Goal: Information Seeking & Learning: Find specific fact

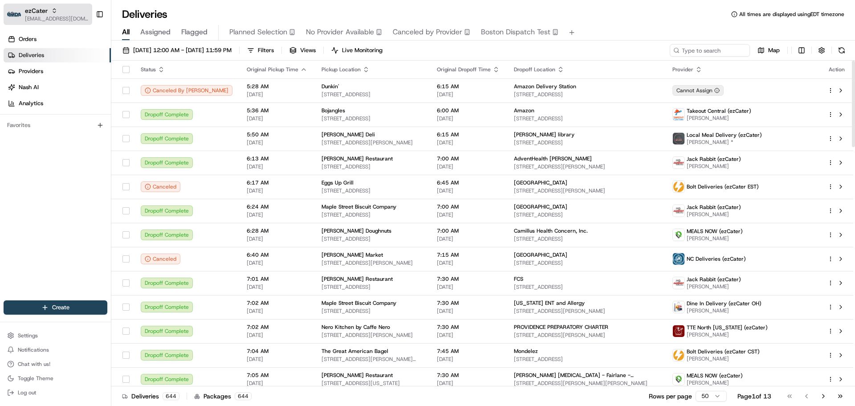
click at [19, 8] on div "button" at bounding box center [14, 14] width 14 height 14
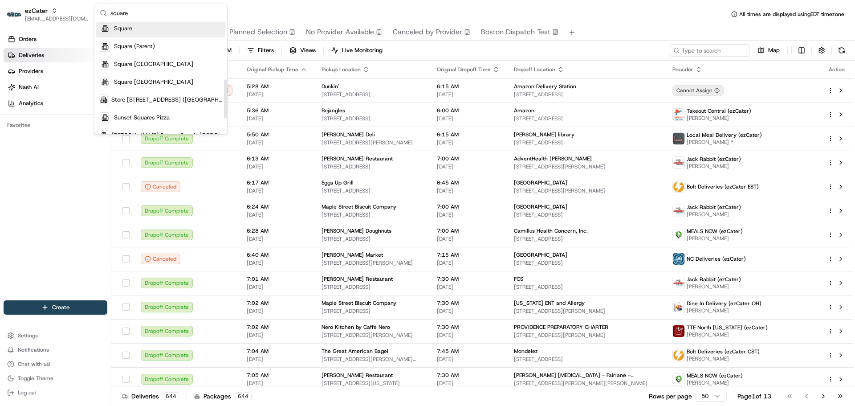
scroll to position [164, 0]
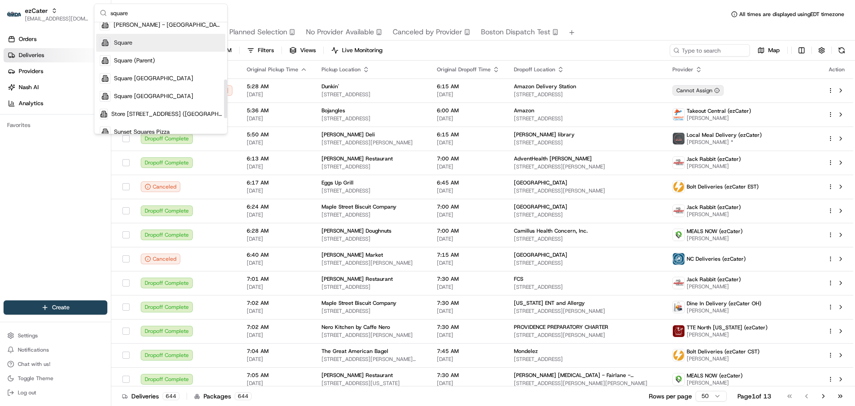
type input "square"
click at [167, 46] on div "Square" at bounding box center [160, 43] width 129 height 18
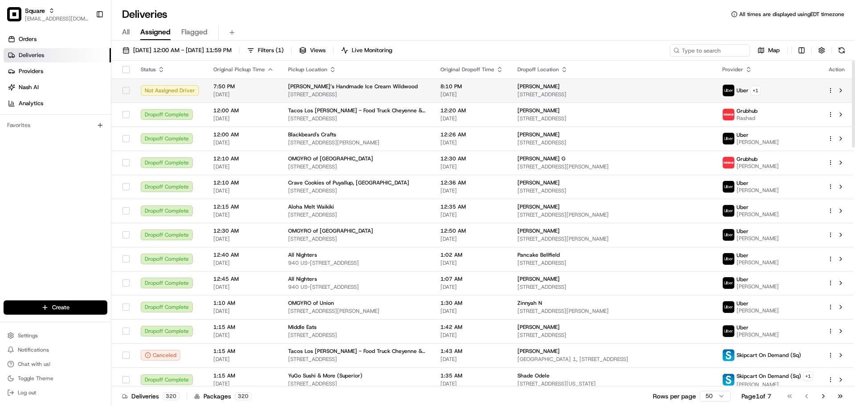
click at [331, 94] on span "10219 Old Georgetown Rd, Bethesda, MD 20814, USA" at bounding box center [357, 94] width 138 height 7
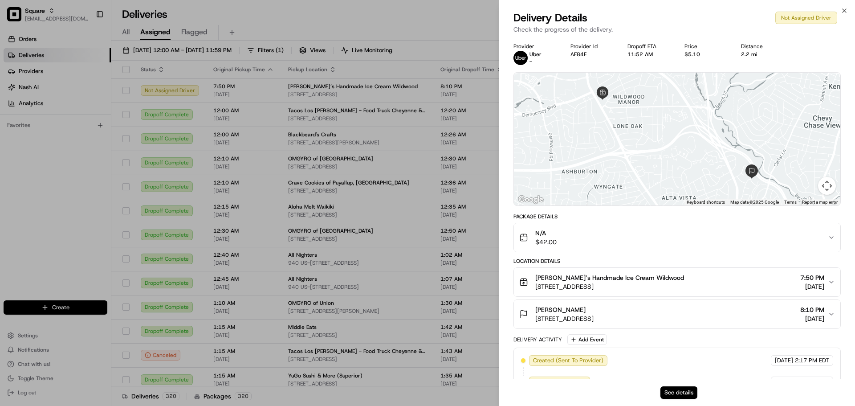
click at [681, 393] on button "See details" at bounding box center [679, 392] width 37 height 12
click at [696, 388] on button "See details" at bounding box center [679, 392] width 37 height 12
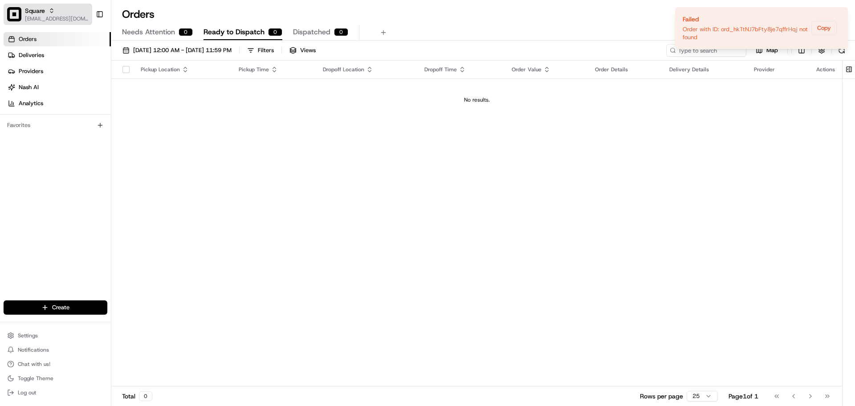
click at [41, 12] on span "Square" at bounding box center [35, 10] width 20 height 9
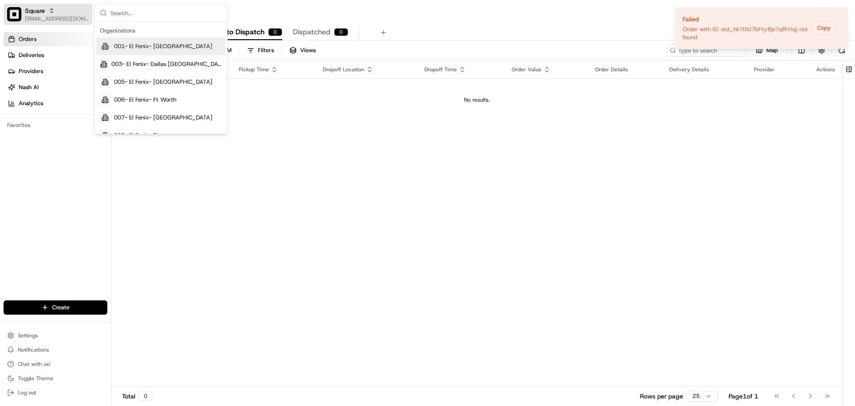
click at [51, 16] on span "[EMAIL_ADDRESS][DOMAIN_NAME]" at bounding box center [57, 18] width 64 height 7
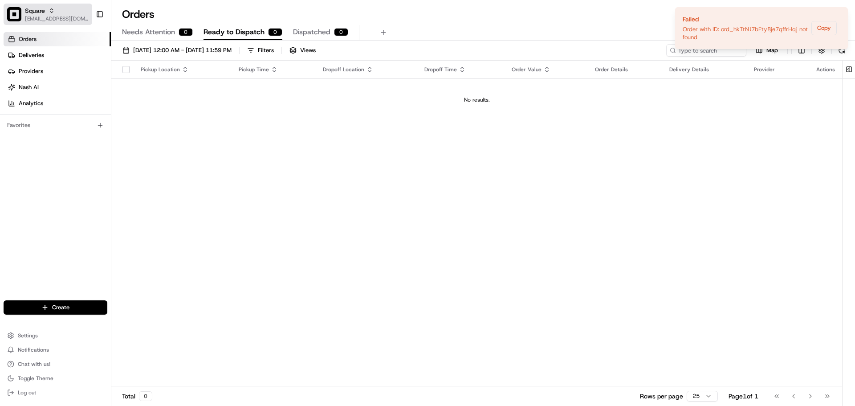
click at [64, 16] on span "[EMAIL_ADDRESS][DOMAIN_NAME]" at bounding box center [57, 18] width 64 height 7
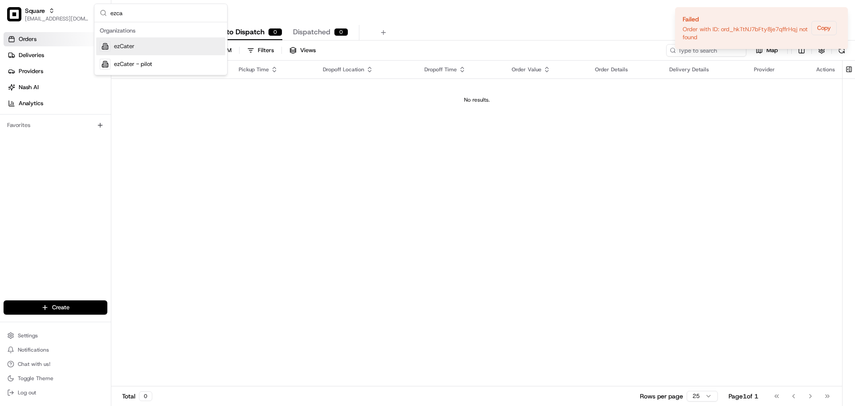
type input "ezca"
click at [159, 48] on div "ezCater" at bounding box center [160, 46] width 129 height 18
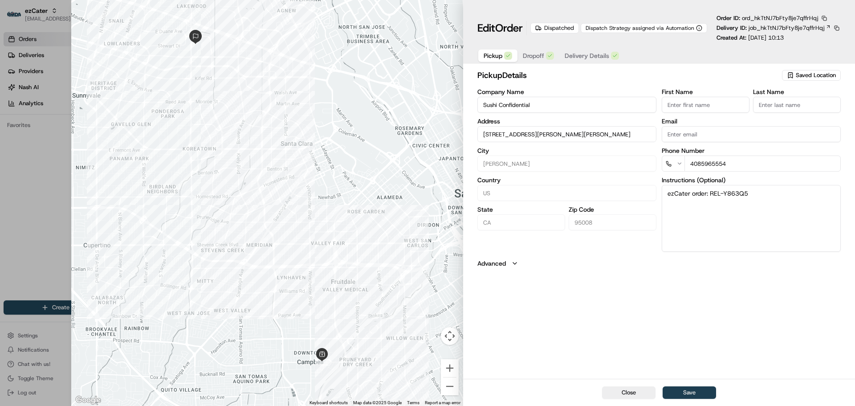
click at [682, 391] on button "Save" at bounding box center [689, 392] width 53 height 12
type input "+1"
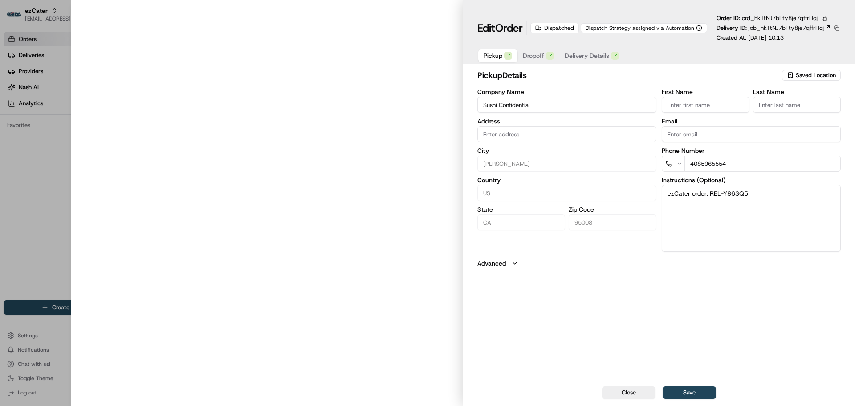
type input "[STREET_ADDRESS][PERSON_NAME][PERSON_NAME]"
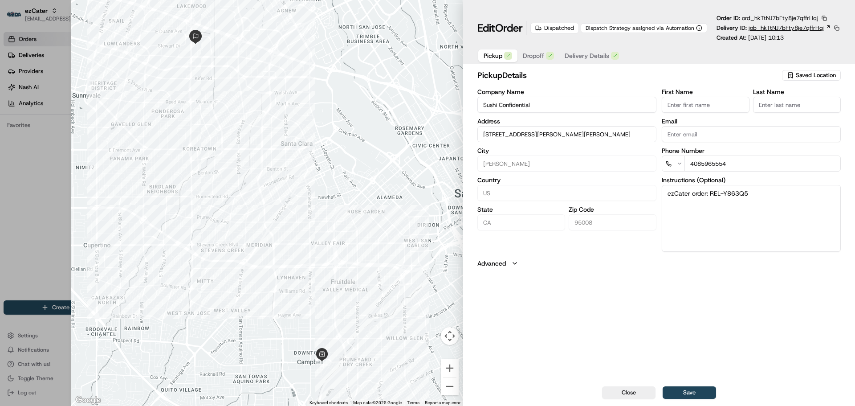
click at [788, 30] on span "job_hkTtNJ7bFty8je7qffrHqj" at bounding box center [787, 28] width 76 height 8
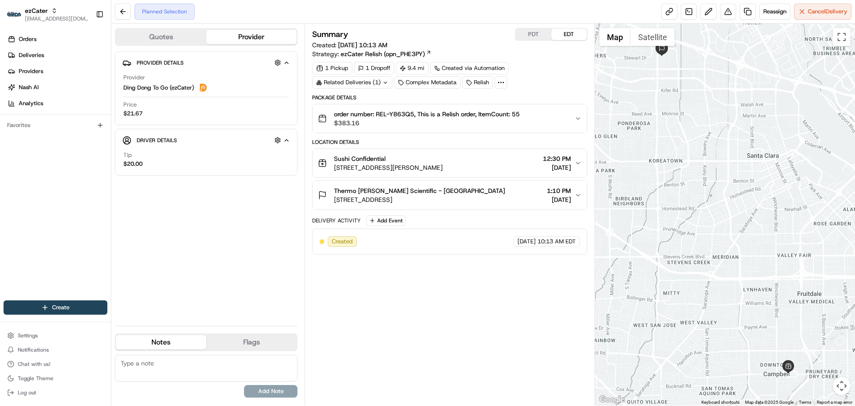
click at [151, 87] on span "Ding Dong To Go (ezCater)" at bounding box center [158, 88] width 71 height 8
copy span "Ding Dong To Go (ezCater)"
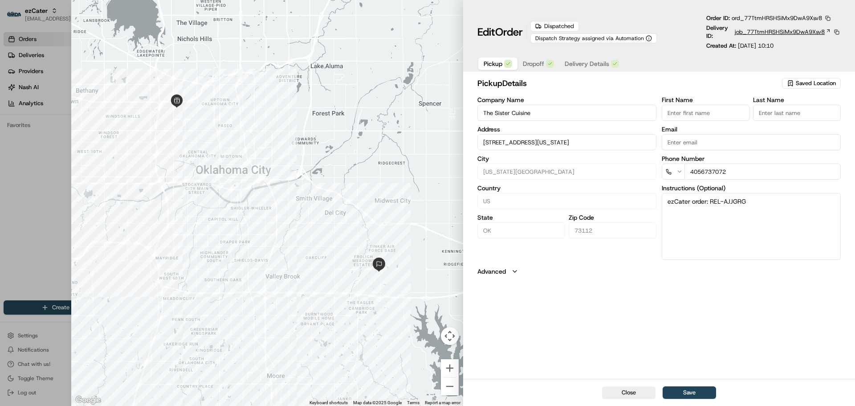
click at [757, 36] on span "job_77TtmHRSHSiMx9DwA9Xsv8" at bounding box center [780, 32] width 90 height 8
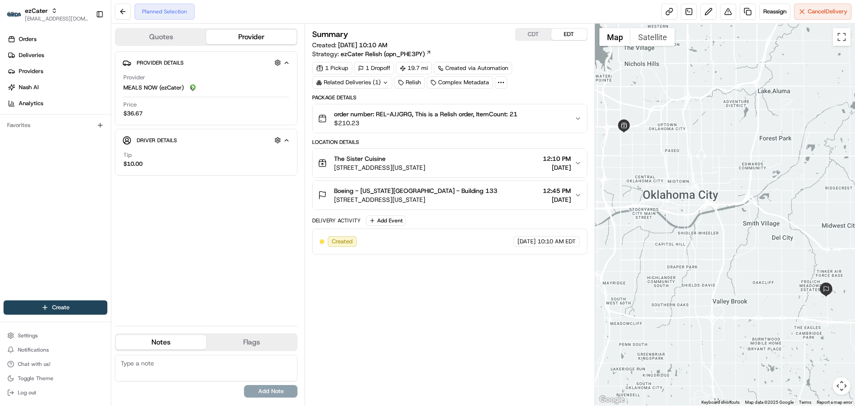
click at [158, 90] on span "MEALS NOW (ezCater)" at bounding box center [153, 88] width 61 height 8
copy span "MEALS NOW (ezCater)"
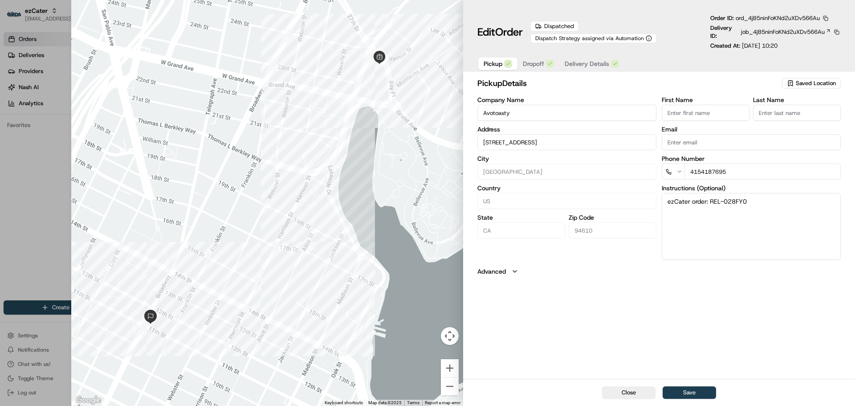
click at [685, 388] on button "Save" at bounding box center [689, 392] width 53 height 12
type input "+1"
click at [779, 31] on span "job_4jB5ninFoKNd2uXDv566Au" at bounding box center [783, 32] width 84 height 8
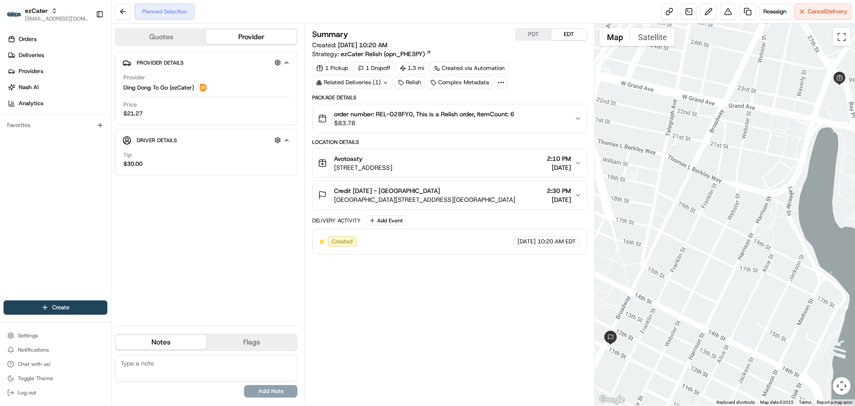
click at [170, 90] on span "Ding Dong To Go (ezCater)" at bounding box center [158, 88] width 71 height 8
copy span "Ding Dong To Go (ezCater)"
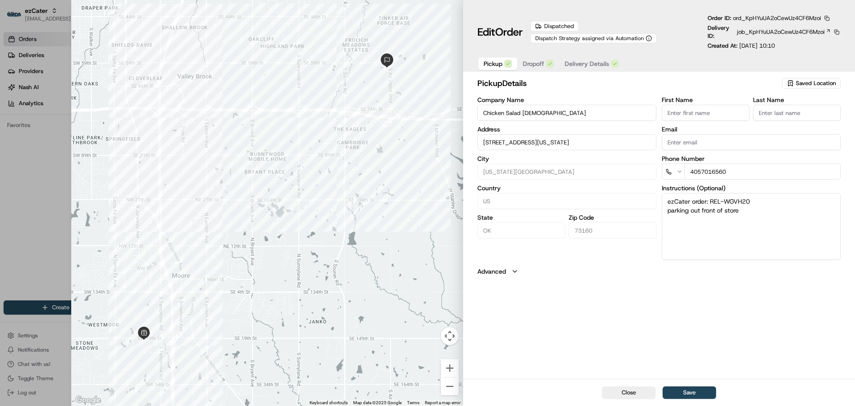
click at [753, 37] on div "Delivery ID: job_KpHYuUA2oCewUz4CF6Mzoi" at bounding box center [774, 32] width 133 height 16
click at [759, 27] on div "Delivery ID: job_KpHYuUA2oCewUz4CF6Mzoi" at bounding box center [774, 32] width 133 height 16
click at [757, 29] on span "job_KpHYuUA2oCewUz4CF6Mzoi" at bounding box center [781, 32] width 88 height 8
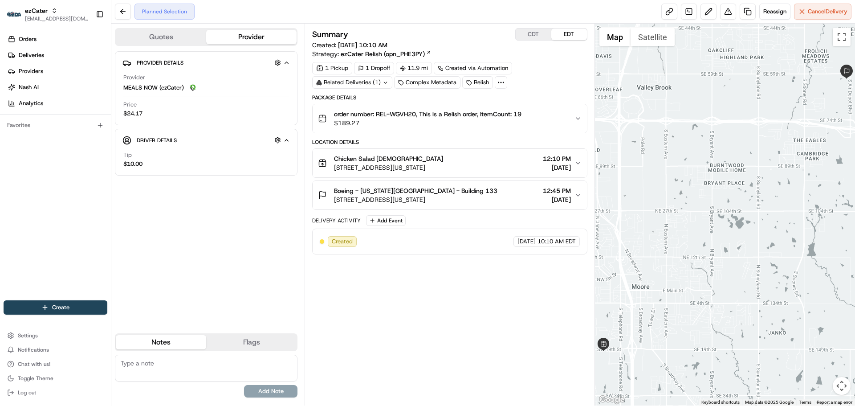
click at [170, 87] on span "MEALS NOW (ezCater)" at bounding box center [153, 88] width 61 height 8
copy span "MEALS NOW (ezCater)"
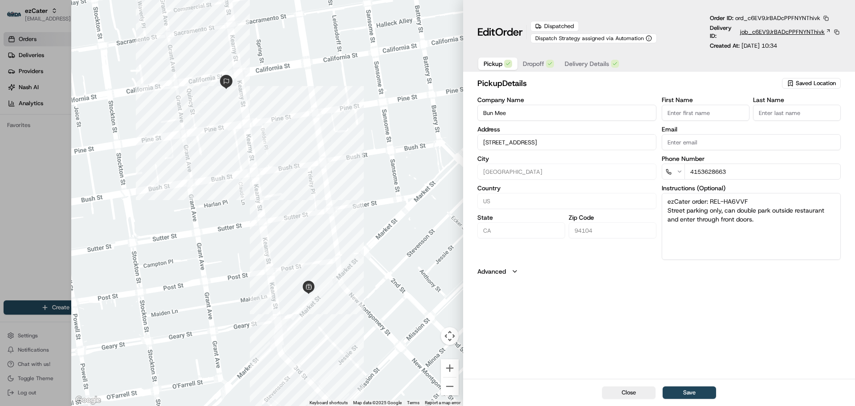
click at [780, 35] on span "job_c6EV9JrBADcPPFNYNThivk" at bounding box center [782, 32] width 85 height 8
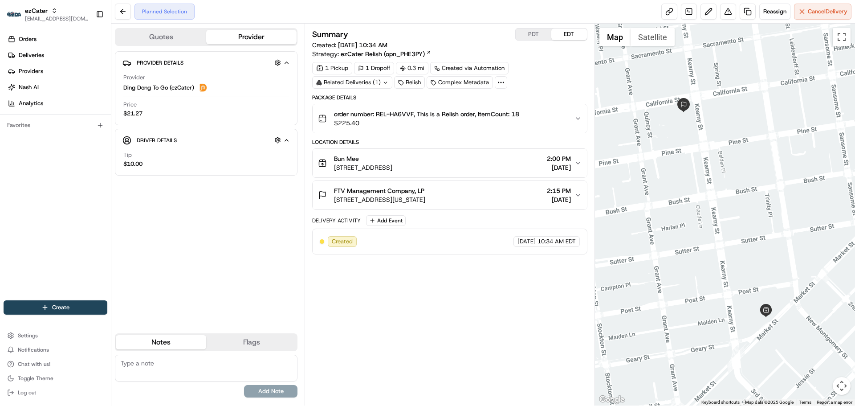
click at [174, 81] on div "Provider [PERSON_NAME] To Go (ezCater)" at bounding box center [206, 83] width 166 height 20
click at [170, 88] on span "Ding Dong To Go (ezCater)" at bounding box center [158, 88] width 71 height 8
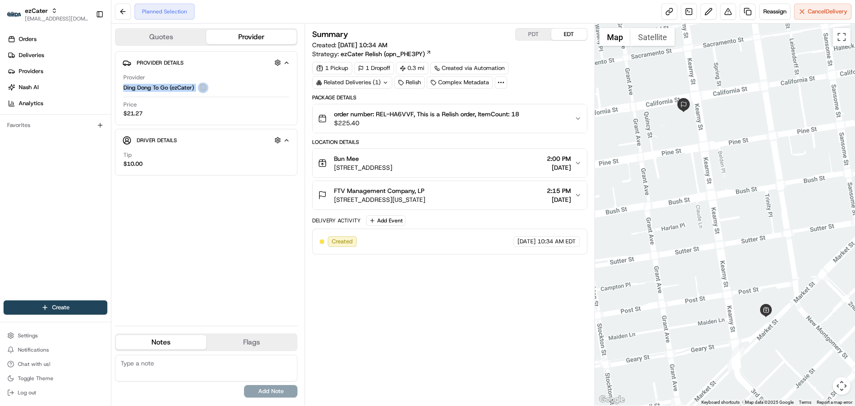
copy span "Ding Dong To Go (ezCater)"
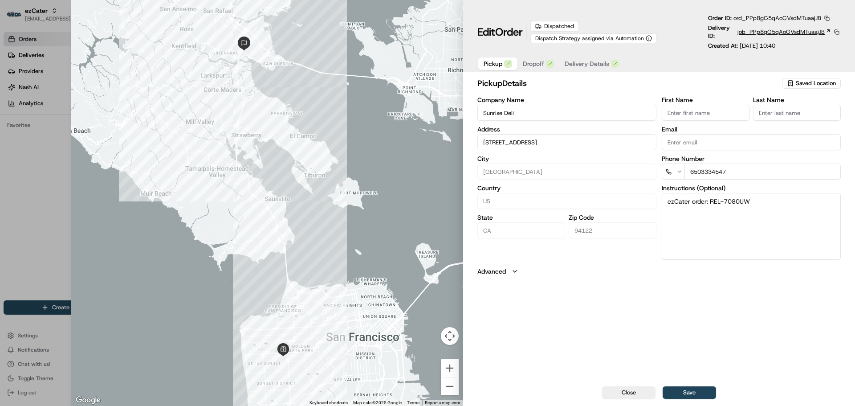
click at [754, 31] on span "job_PPp8gG5qAoGVsdMTuaajJB" at bounding box center [781, 32] width 87 height 8
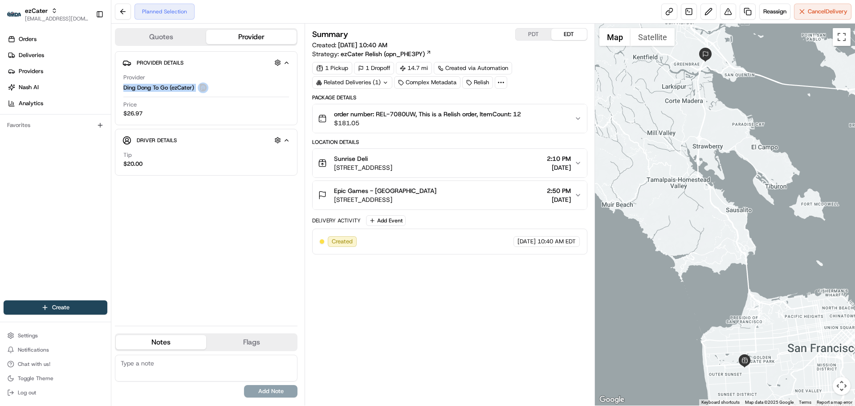
drag, startPoint x: 121, startPoint y: 90, endPoint x: 202, endPoint y: 89, distance: 81.1
click at [202, 89] on div "Provider Details Hidden ( 5 ) Provider [PERSON_NAME] To Go (ezCater) Price $26.…" at bounding box center [206, 88] width 183 height 74
copy span "Ding Dong To Go (ezCater)"
